Goal: Check status: Check status

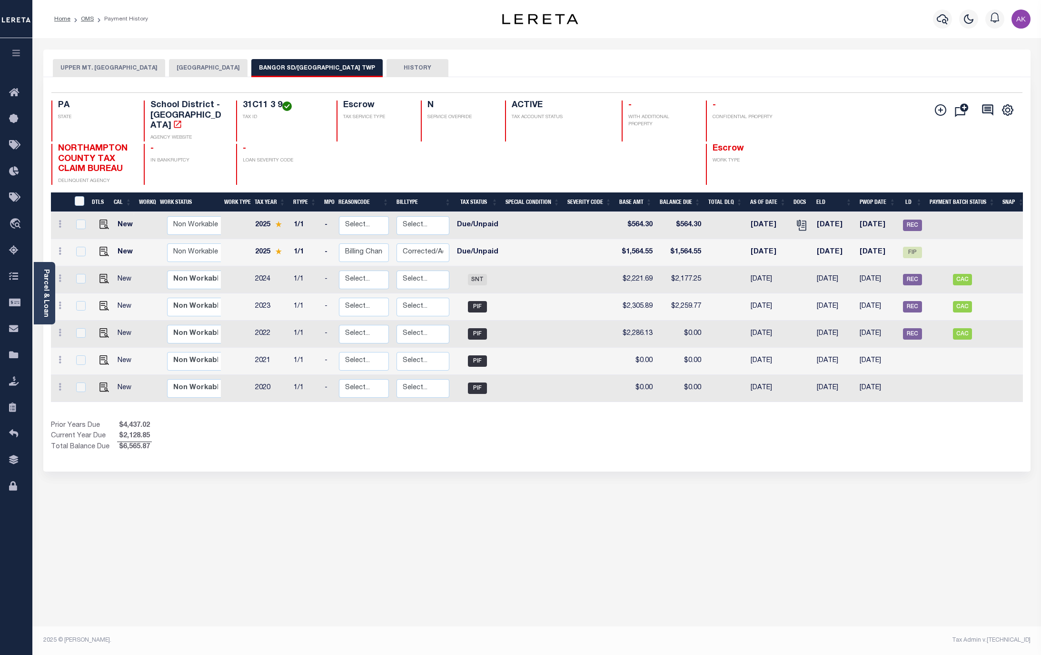
click at [779, 16] on div "Profile Sign out" at bounding box center [828, 18] width 411 height 33
click at [914, 247] on span "FIP" at bounding box center [912, 252] width 19 height 11
checkbox input "true"
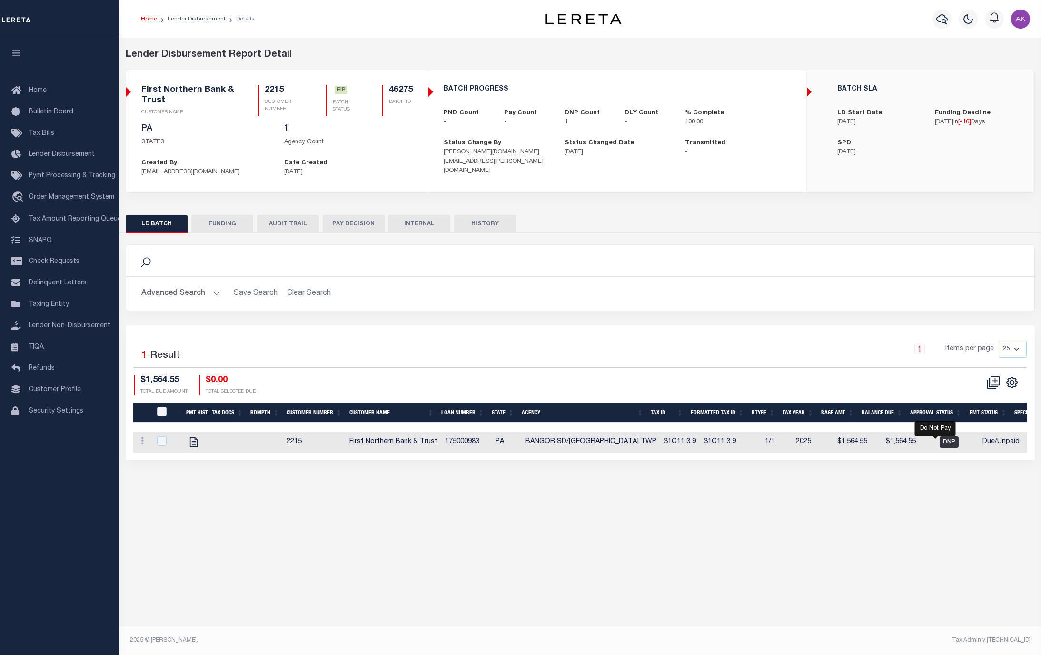
click at [940, 446] on span "DNP" at bounding box center [949, 441] width 19 height 11
checkbox input "true"
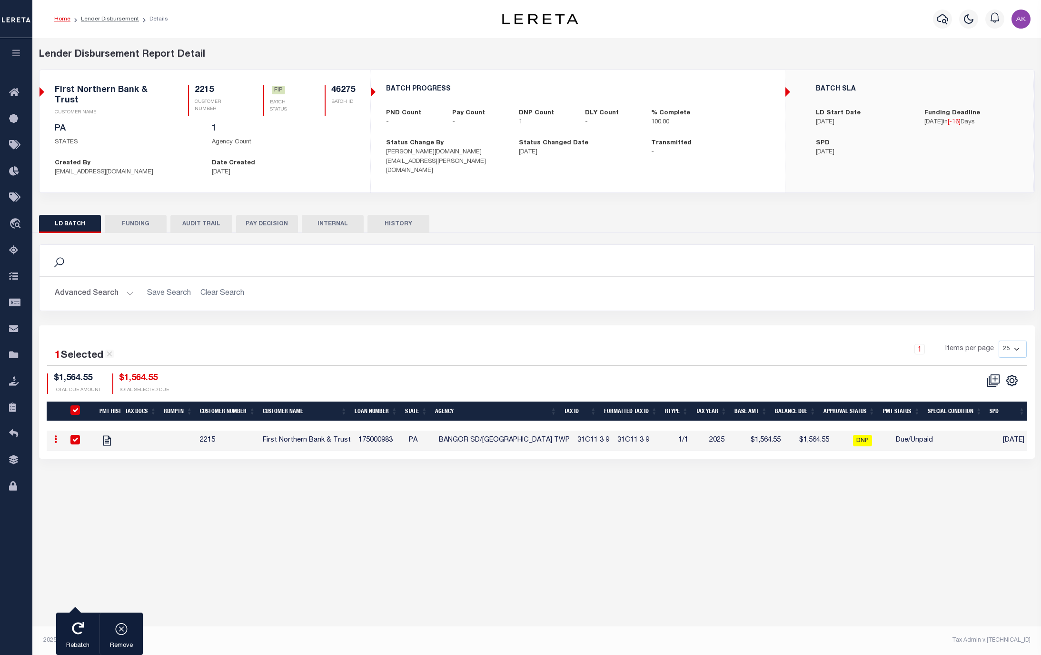
click at [927, 540] on div "Lender Disbursement Reports Summary Clients / Customers Customers asc Customers…" at bounding box center [536, 332] width 1009 height 589
click at [886, 526] on div "Lender Disbursement Reports Summary Clients / Customers Customers asc Customers…" at bounding box center [536, 332] width 1009 height 589
click at [74, 441] on input "checkbox" at bounding box center [75, 440] width 10 height 10
checkbox input "false"
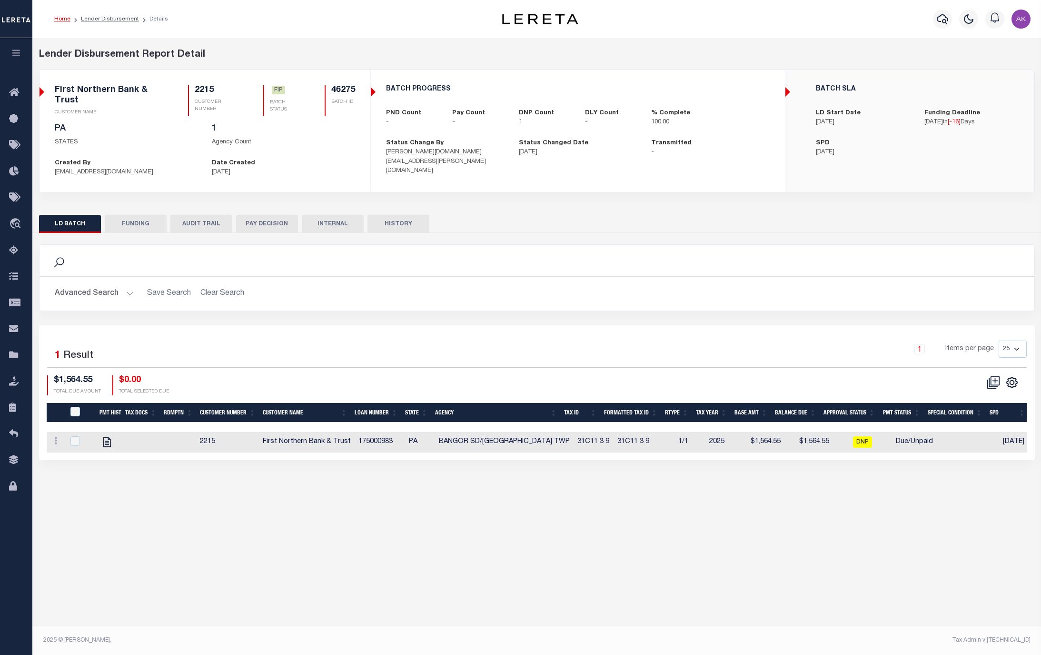
click at [273, 222] on button "PAY DECISION" at bounding box center [267, 224] width 62 height 18
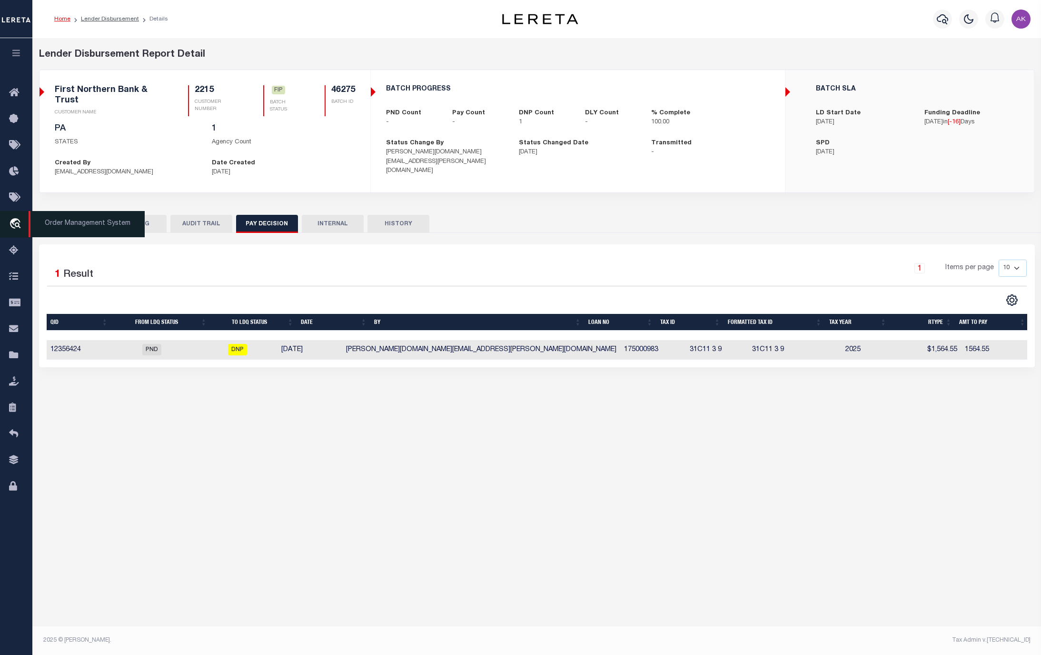
click at [16, 223] on icon "travel_explore" at bounding box center [16, 224] width 15 height 12
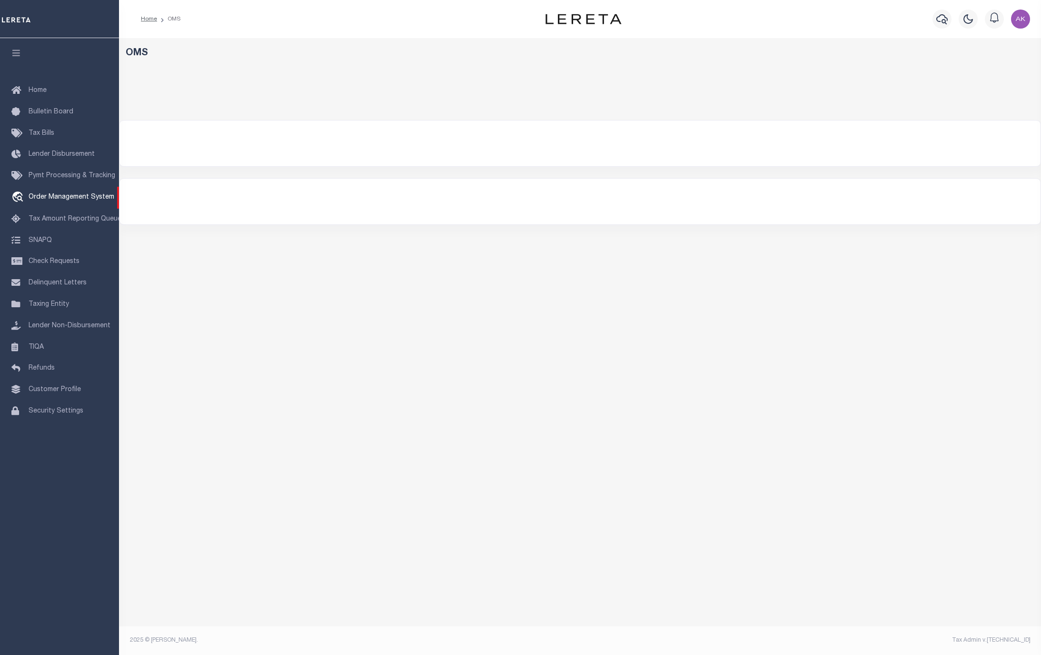
select select "200"
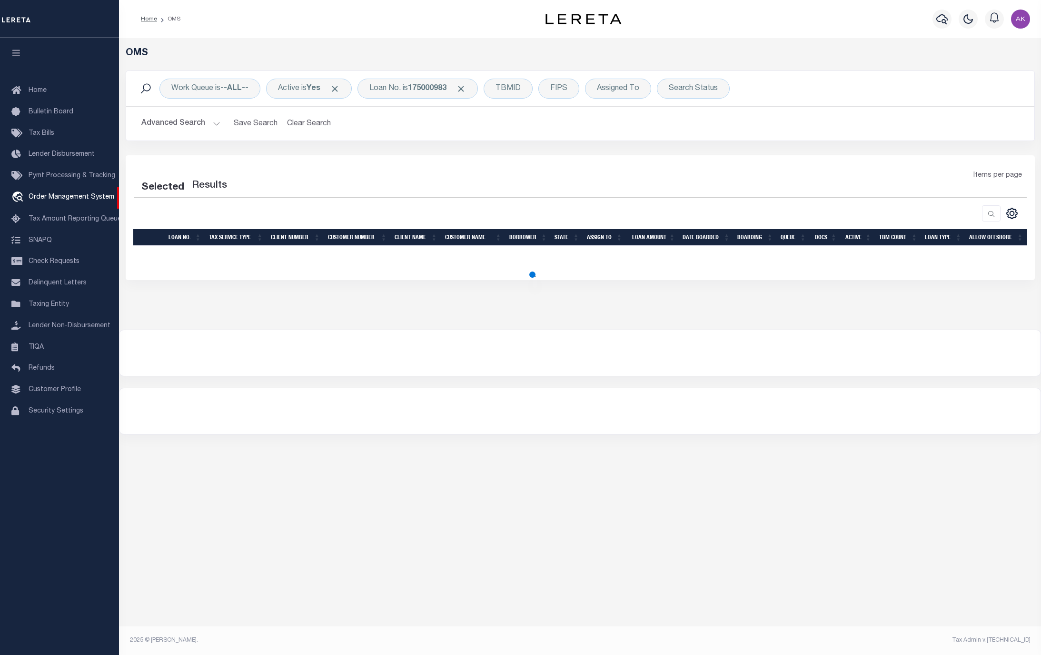
select select "200"
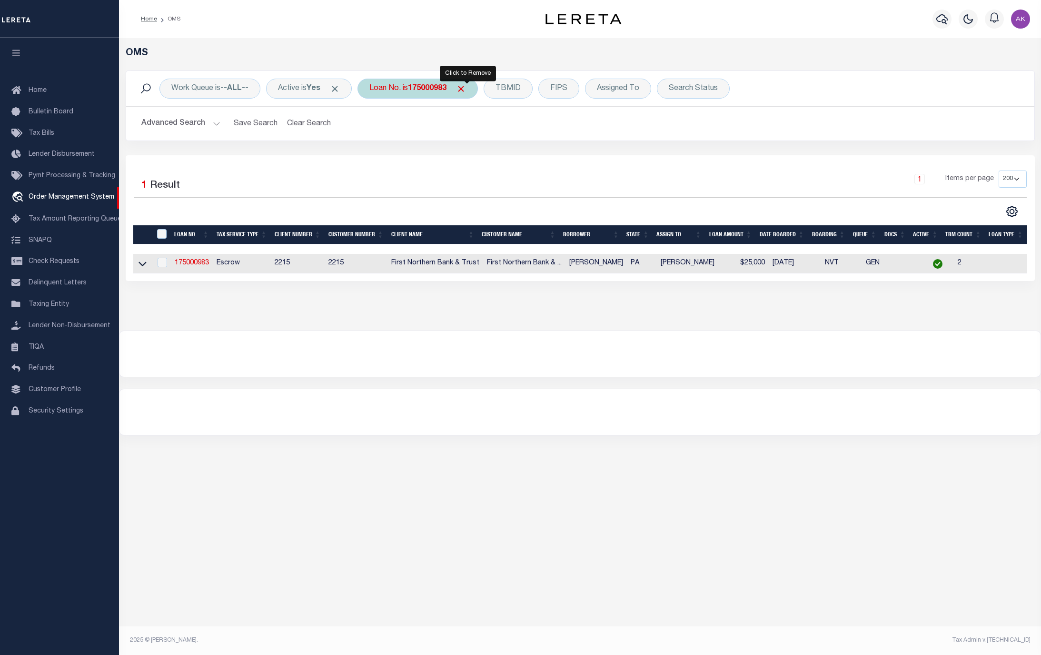
click at [466, 89] on span "Click to Remove" at bounding box center [461, 89] width 10 height 10
click at [398, 89] on div "Loan No." at bounding box center [385, 89] width 55 height 20
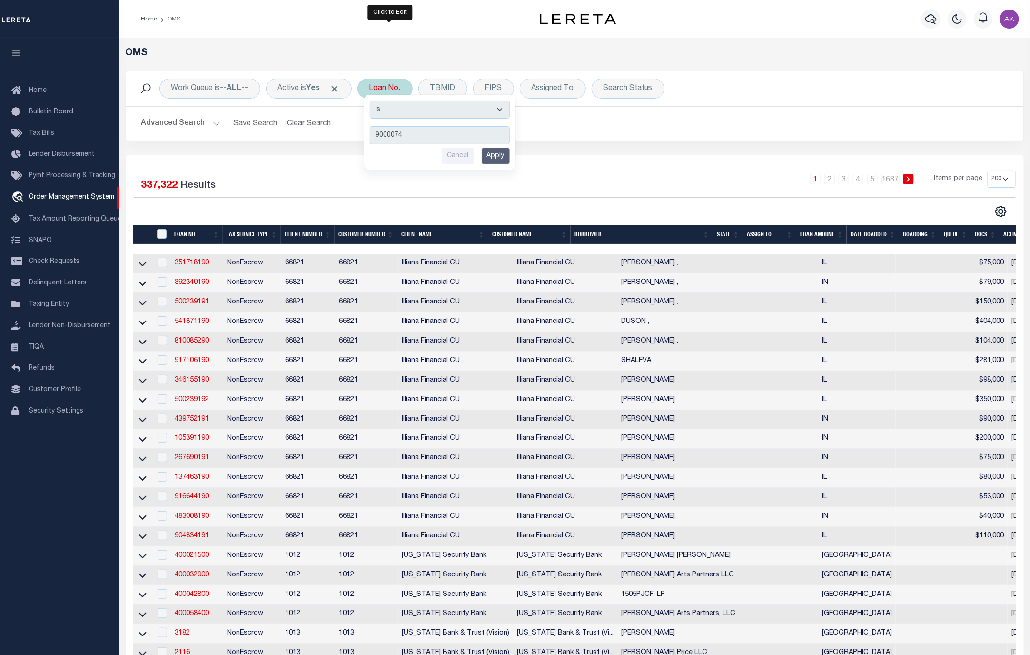
type input "90000746"
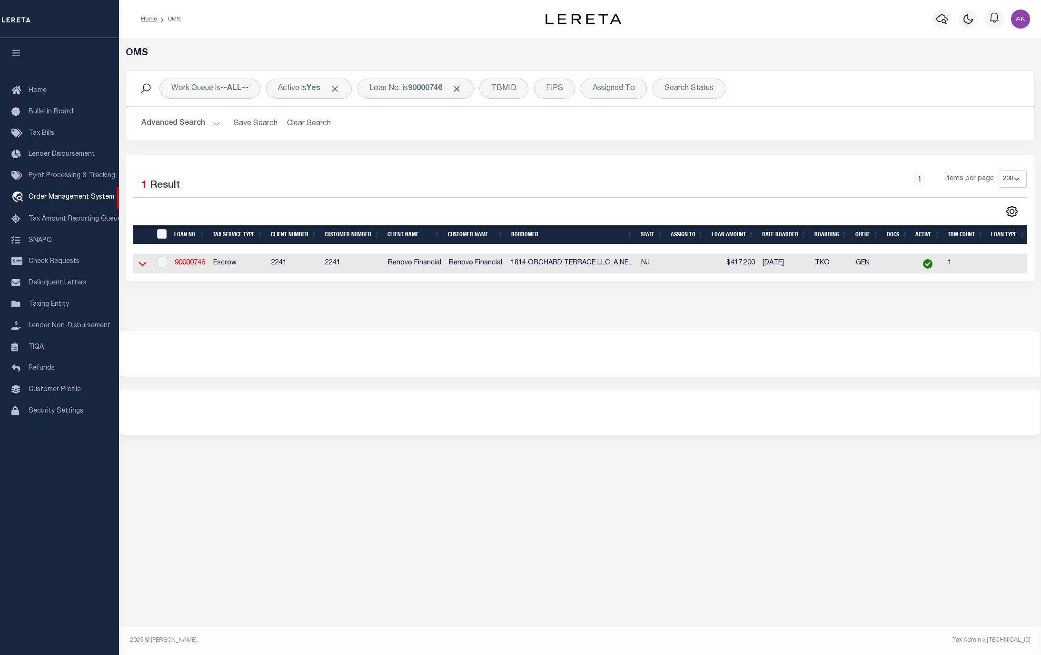
click at [142, 267] on icon at bounding box center [143, 264] width 8 height 5
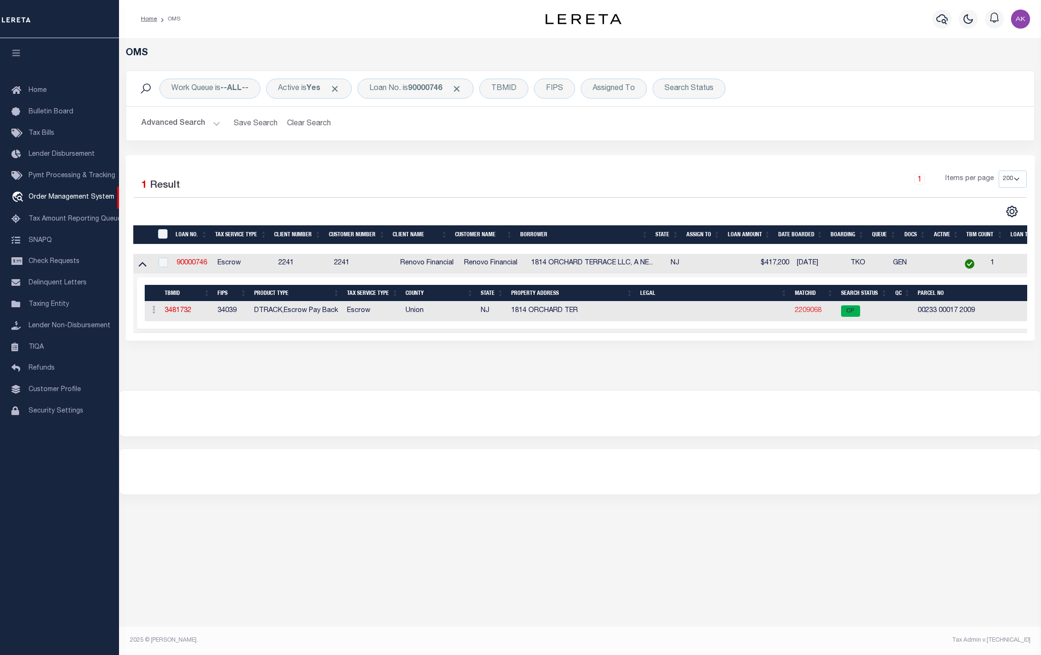
click at [813, 313] on link "2209068" at bounding box center [808, 310] width 27 height 7
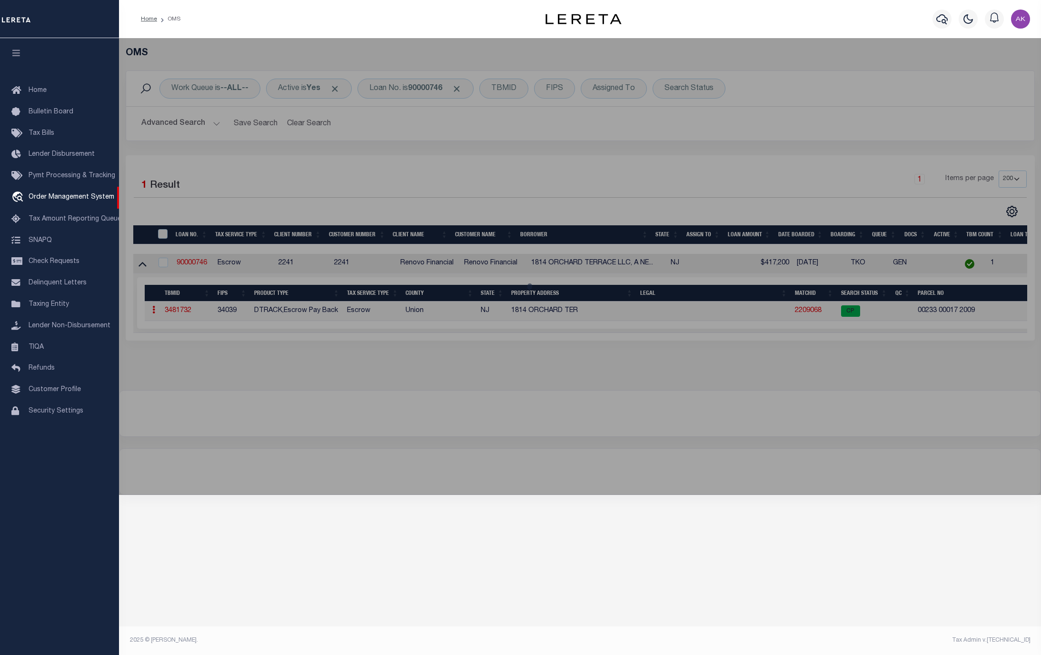
checkbox input "false"
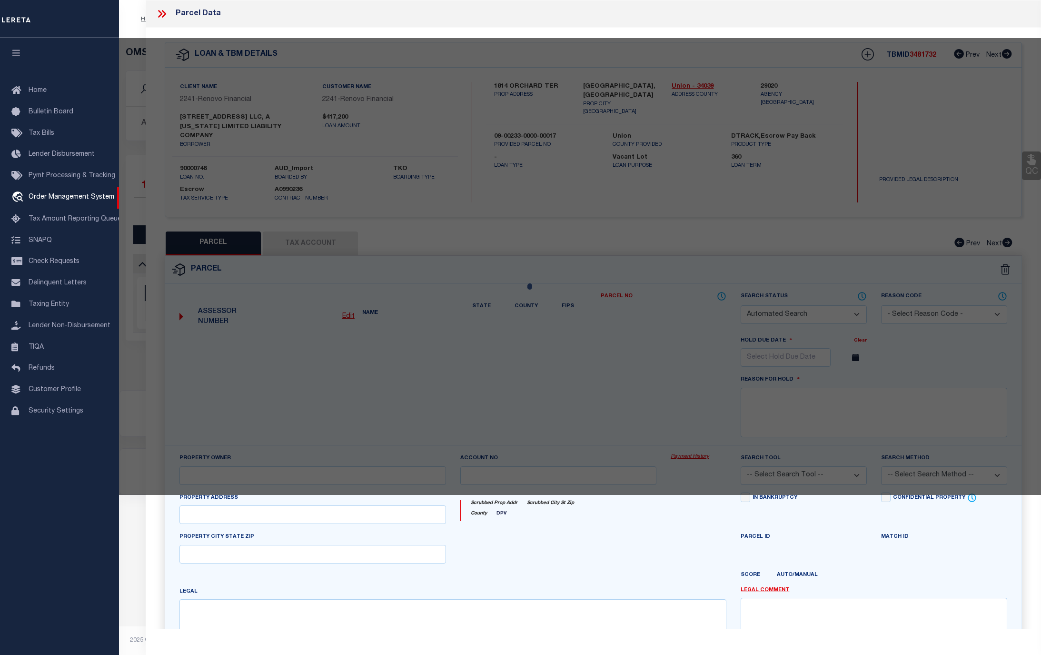
select select "CP"
type input "JOSE L MATIAS"
select select "ATL"
select select "ADD"
type input "1814 ORCHARD TER"
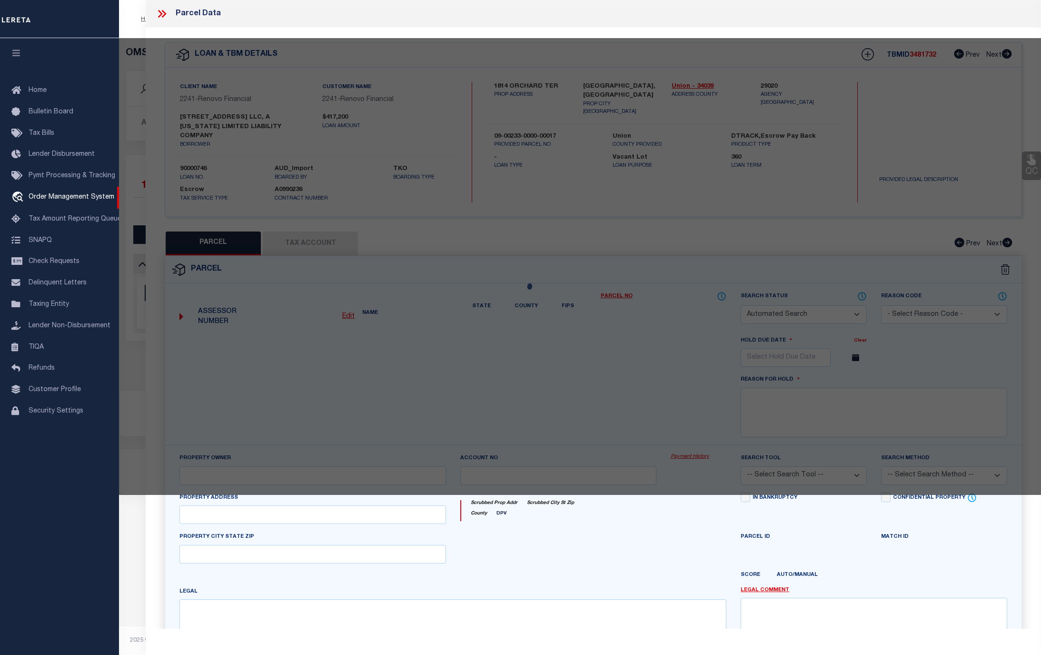
checkbox input "false"
type input "LINDEN, NJ 07036"
type textarea "ADDITIONAL LOTS: 199,1175,1176"
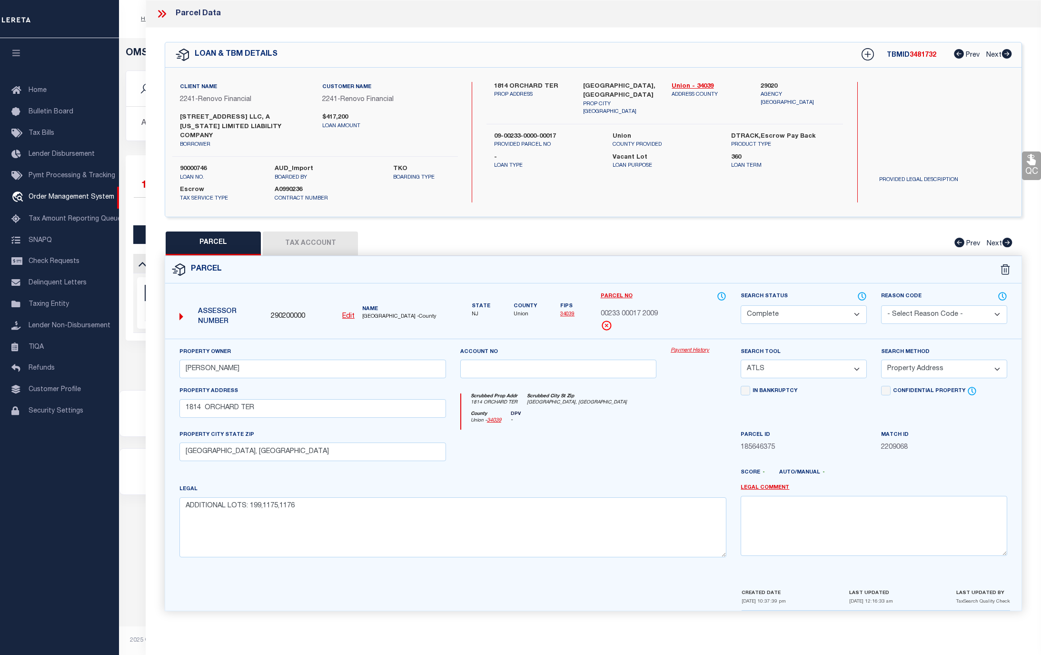
click at [684, 347] on link "Payment History" at bounding box center [699, 351] width 56 height 8
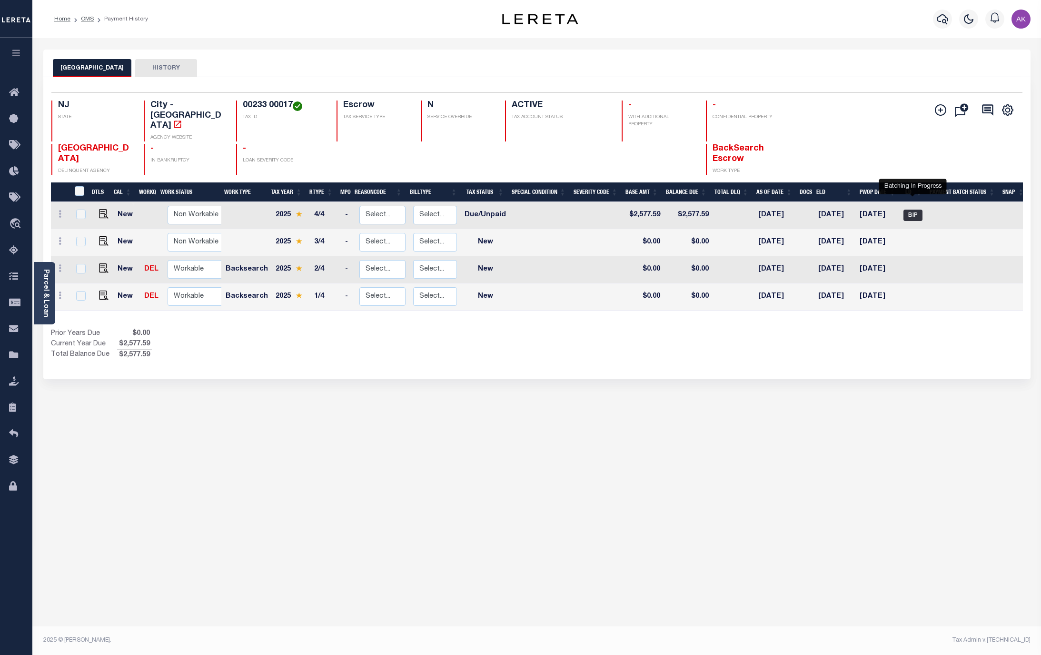
click at [913, 209] on span "BIP" at bounding box center [913, 214] width 19 height 11
checkbox input "true"
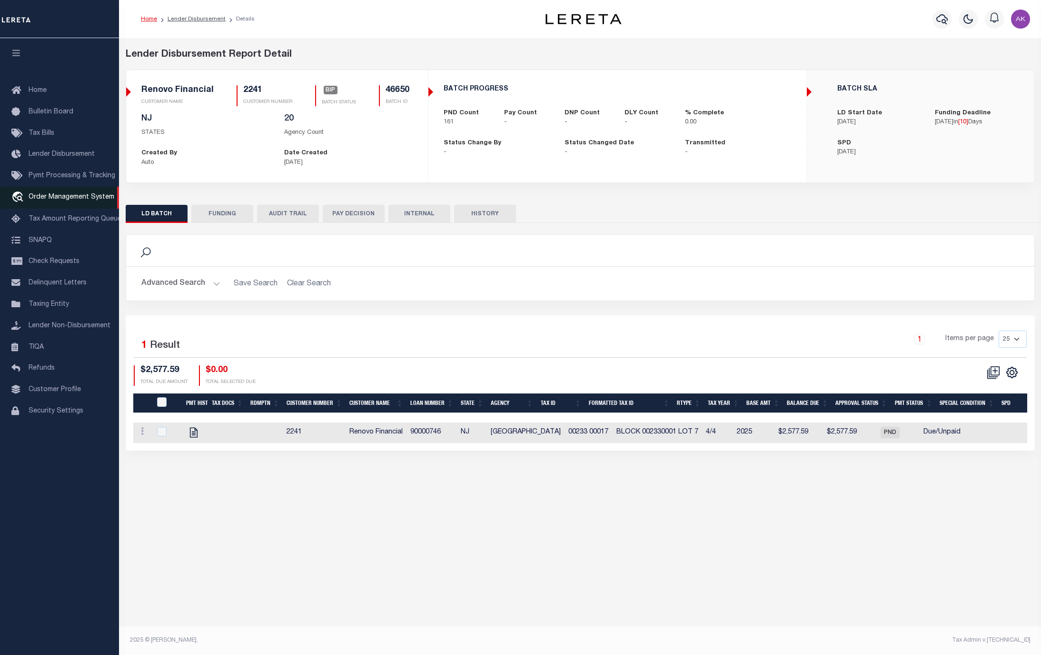
click at [80, 200] on span "Order Management System" at bounding box center [72, 197] width 86 height 7
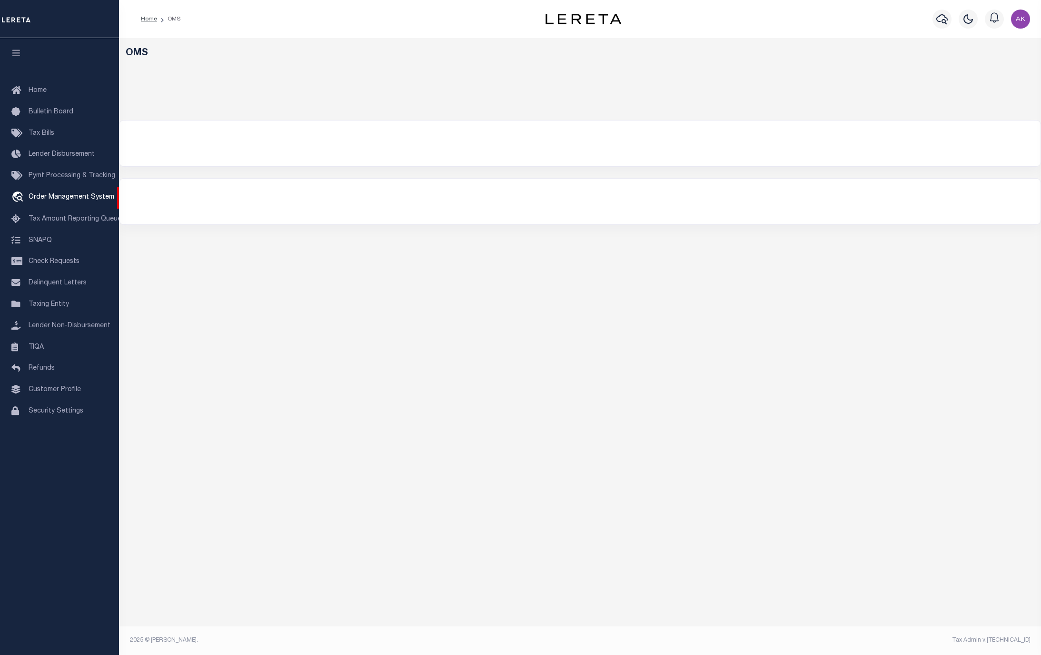
select select "200"
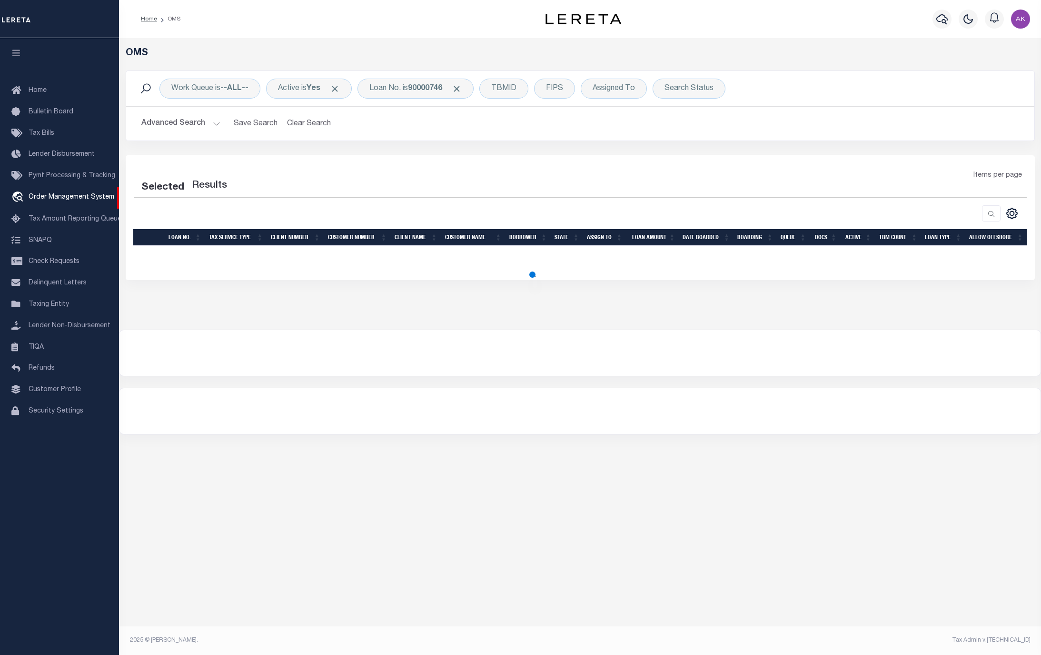
select select "200"
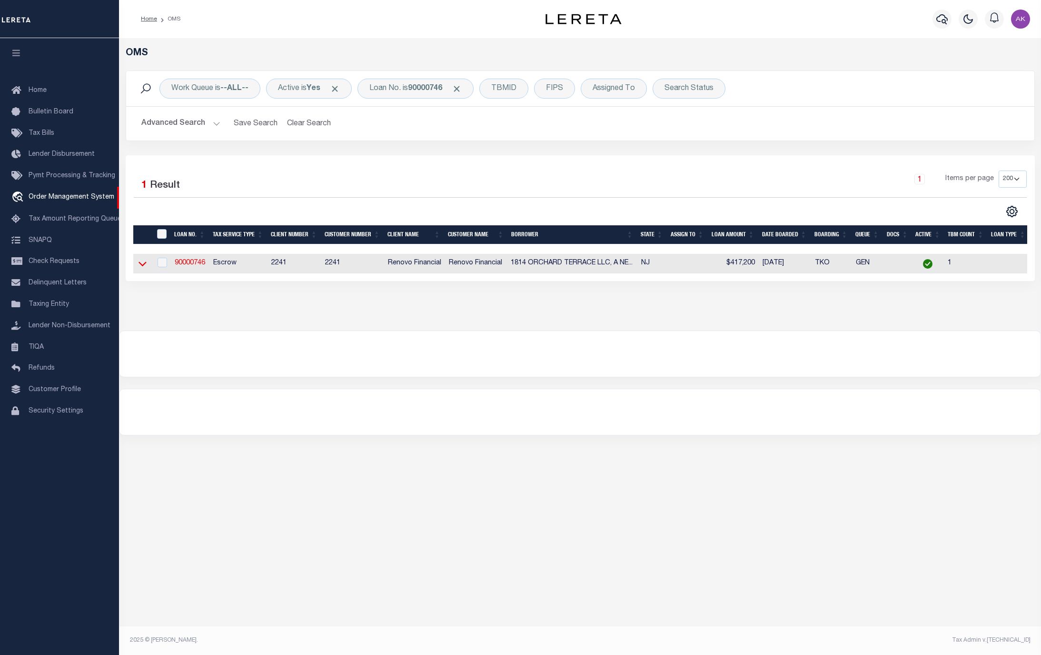
click at [143, 269] on icon at bounding box center [143, 264] width 8 height 10
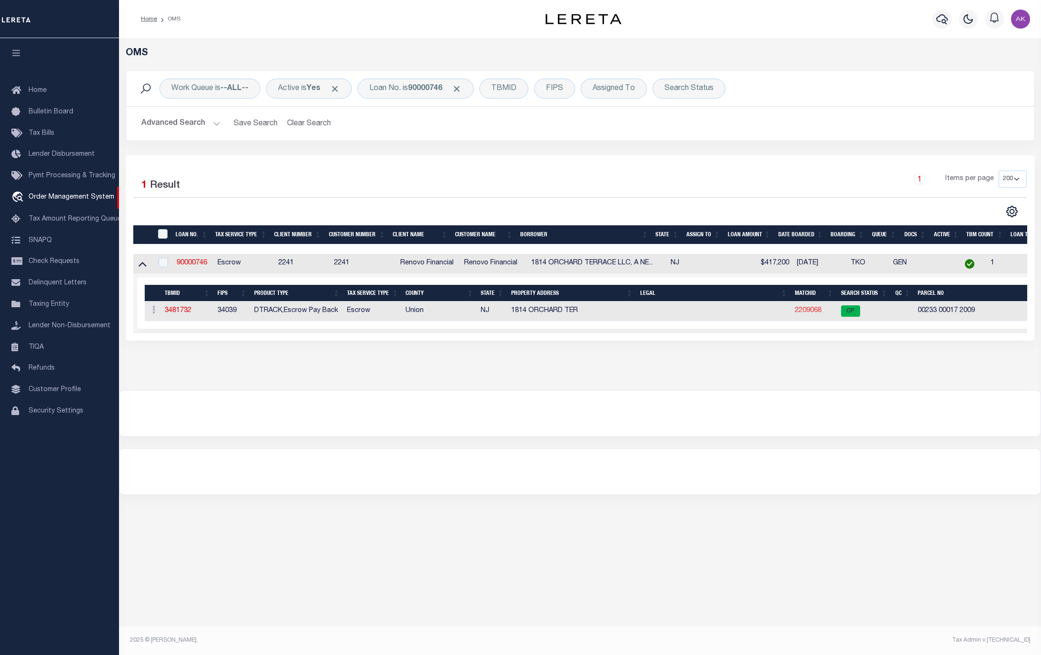
click at [800, 312] on link "2209068" at bounding box center [808, 310] width 27 height 7
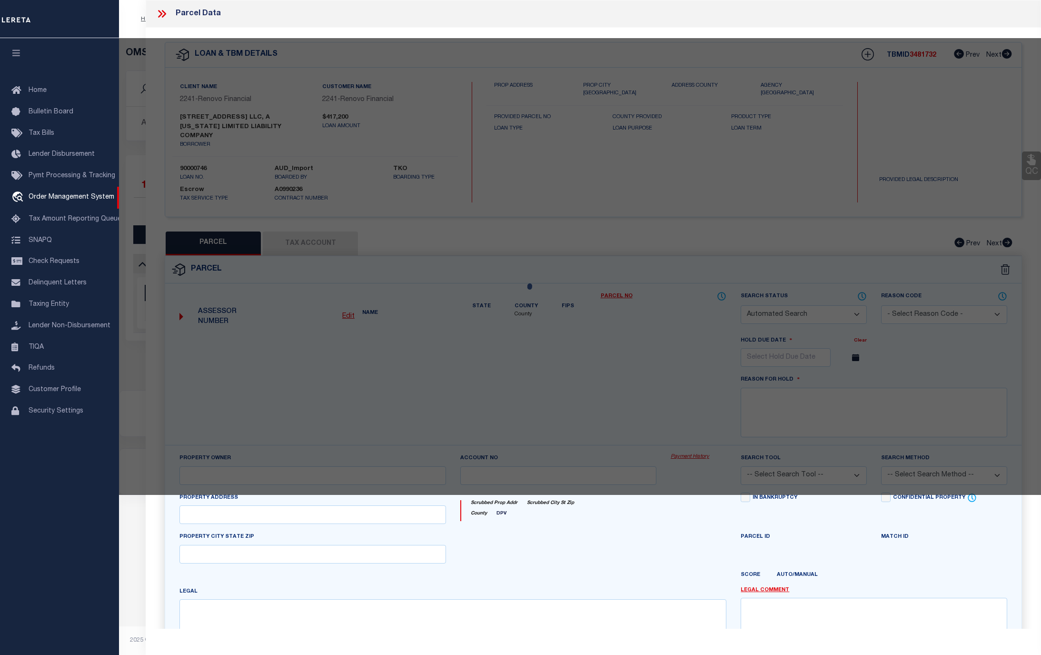
checkbox input "false"
select select "CP"
type input "JOSE L MATIAS"
select select "ATL"
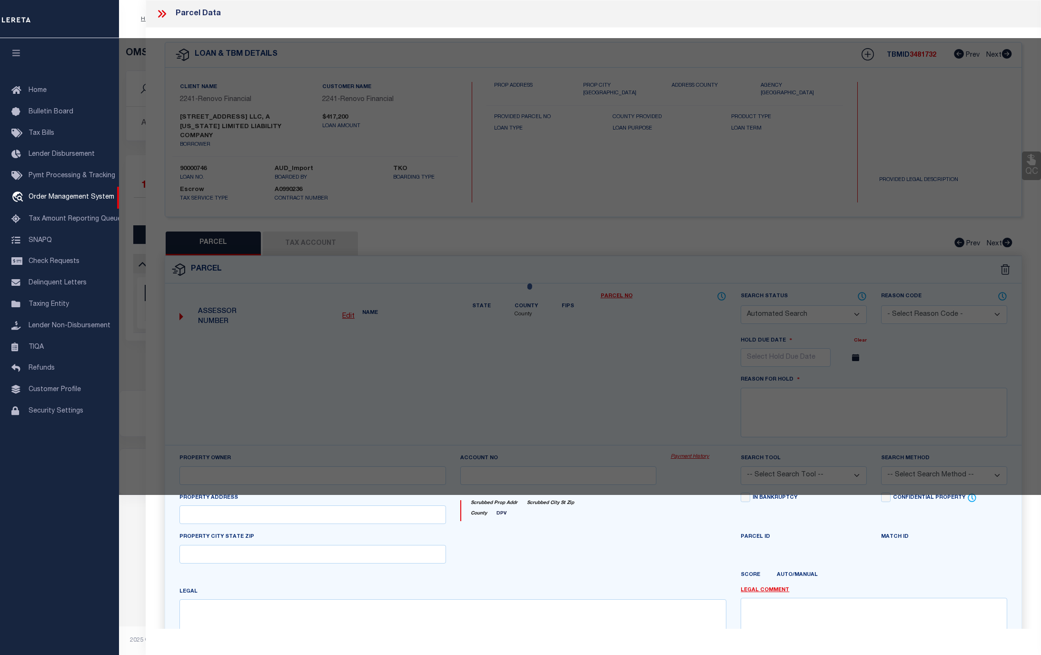
select select "ADD"
type input "1814 ORCHARD TER"
checkbox input "false"
type input "LINDEN, NJ 07036"
type textarea "ADDITIONAL LOTS: 199,1175,1176"
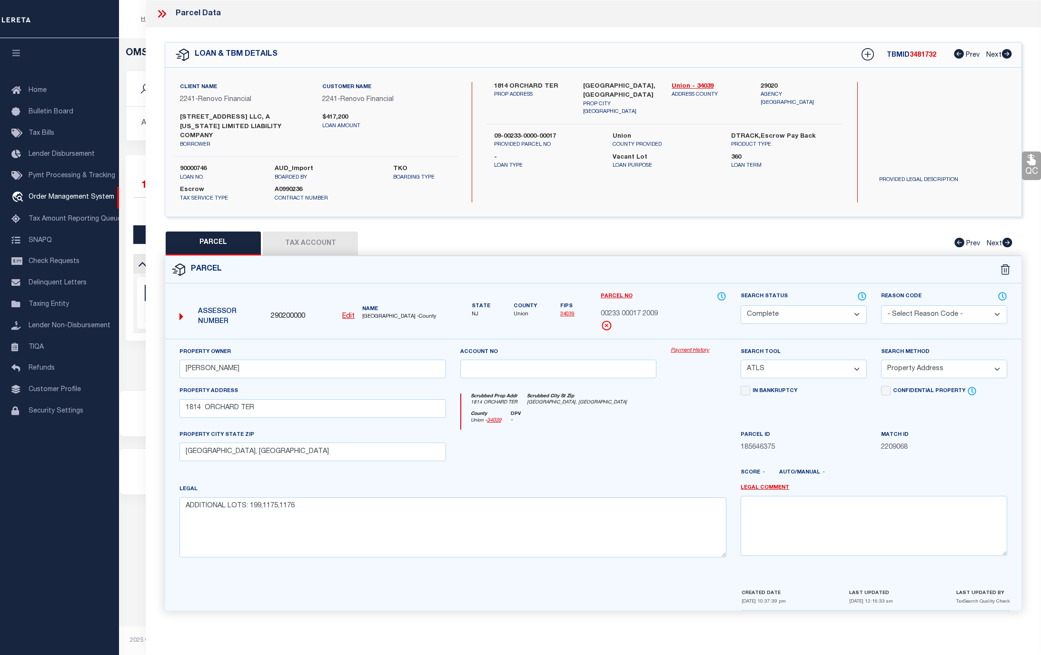
click at [693, 347] on link "Payment History" at bounding box center [699, 351] width 56 height 8
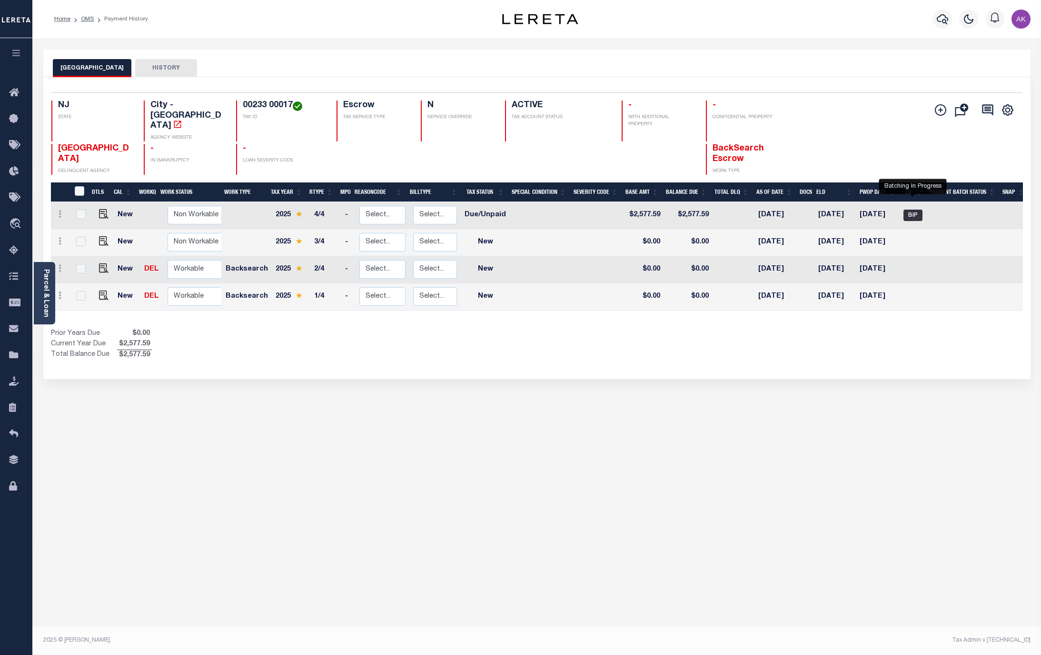
click at [911, 209] on span "BIP" at bounding box center [913, 214] width 19 height 11
checkbox input "true"
